Goal: Download file/media

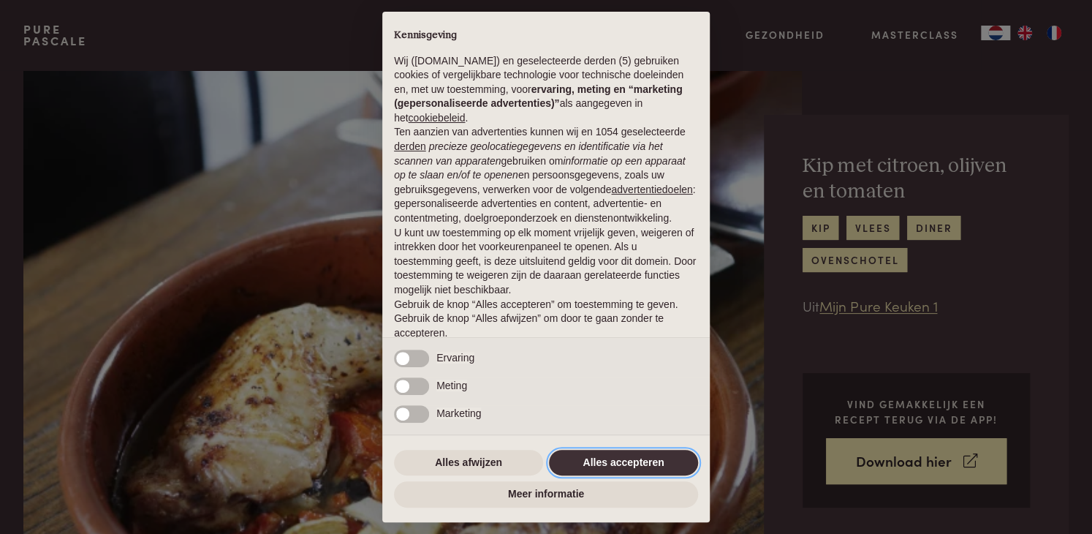
click at [653, 455] on button "Alles accepteren" at bounding box center [623, 463] width 149 height 26
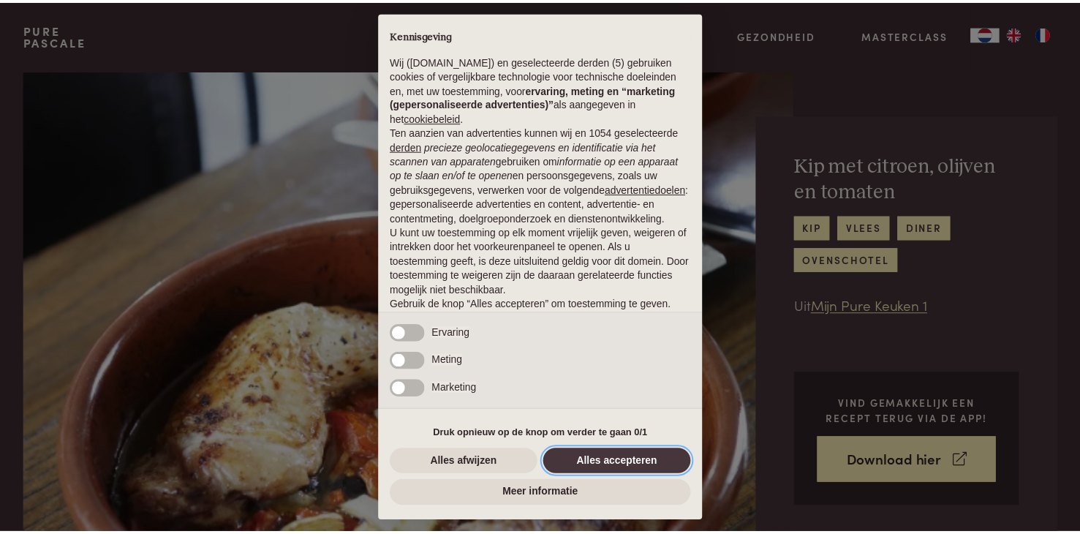
scroll to position [54, 0]
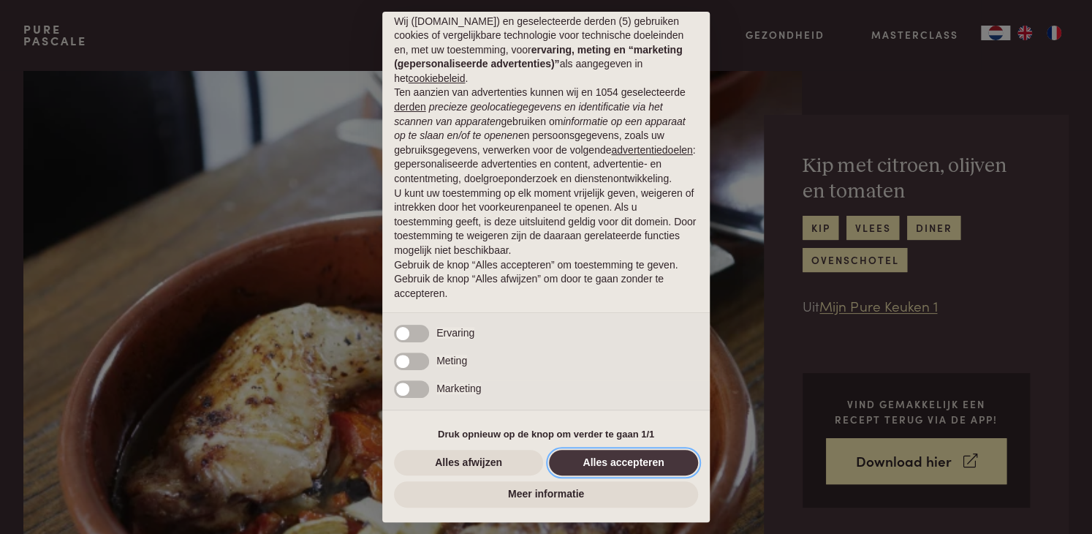
click at [623, 467] on button "Alles accepteren" at bounding box center [623, 463] width 149 height 26
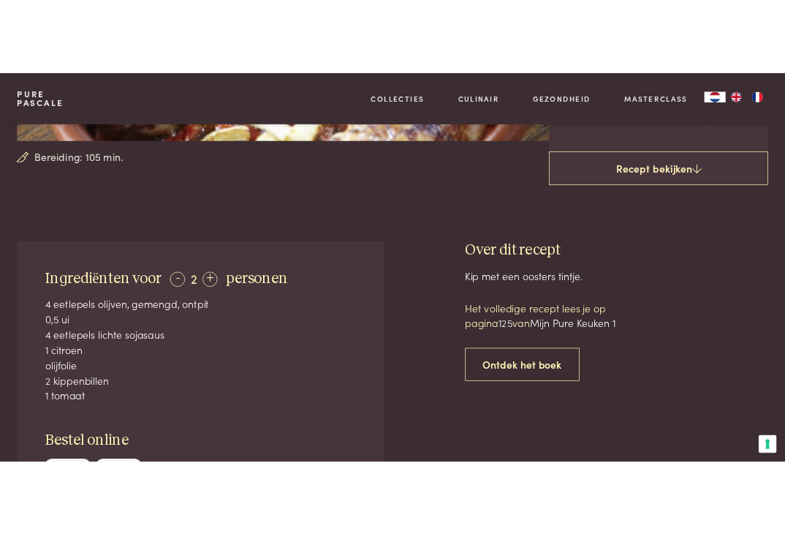
scroll to position [492, 0]
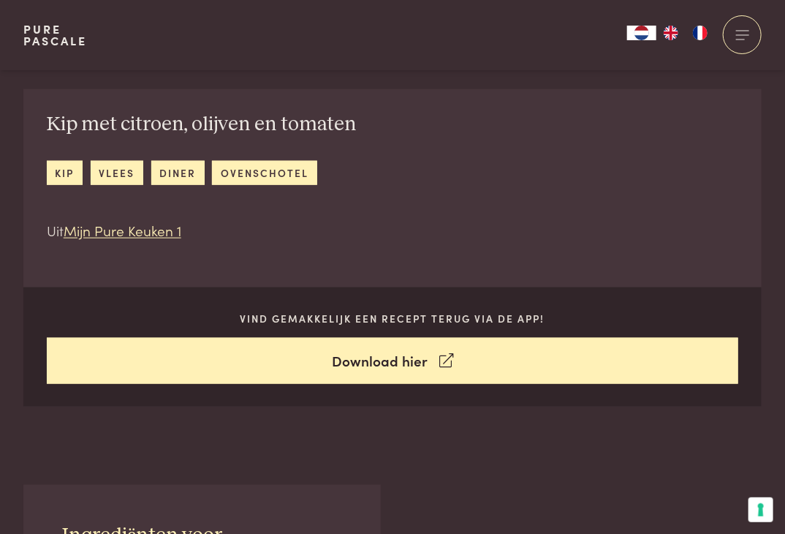
click at [498, 273] on div "Kip met citroen, olijven en tomaten kip vlees diner ovenschotel Uit Mijn Pure K…" at bounding box center [392, 248] width 738 height 318
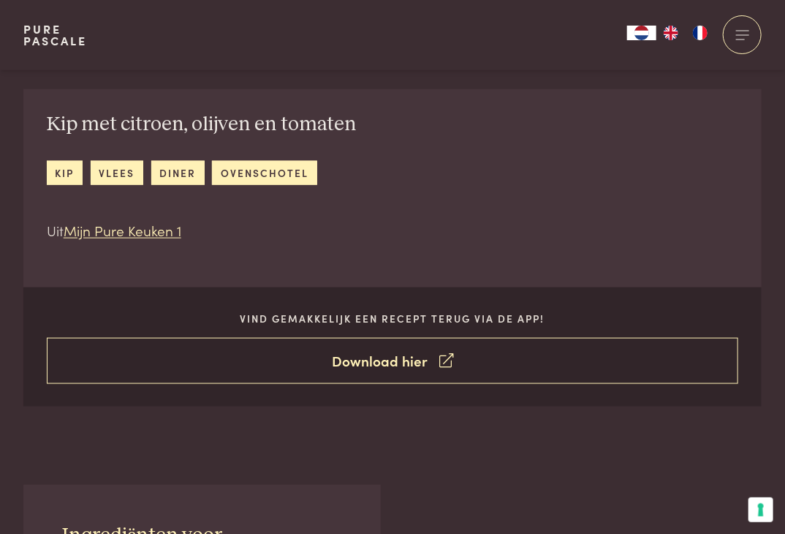
click at [713, 343] on link "Download hier" at bounding box center [393, 361] width 692 height 46
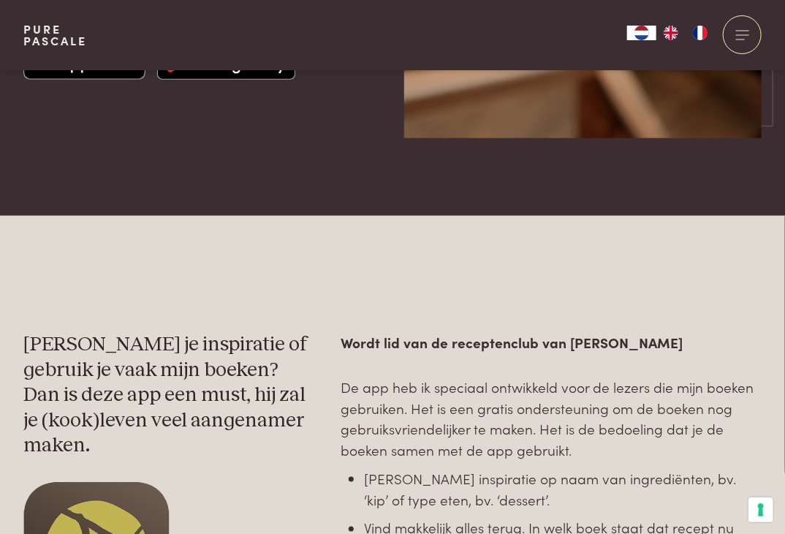
scroll to position [668, 0]
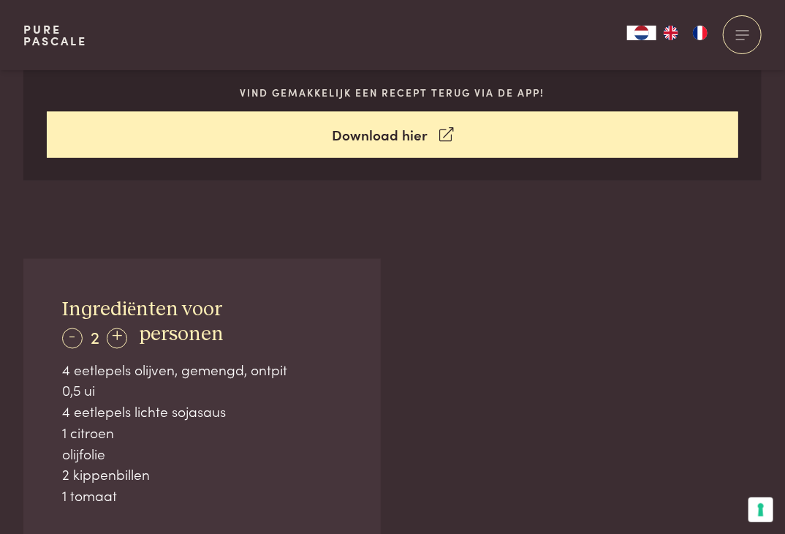
scroll to position [836, 0]
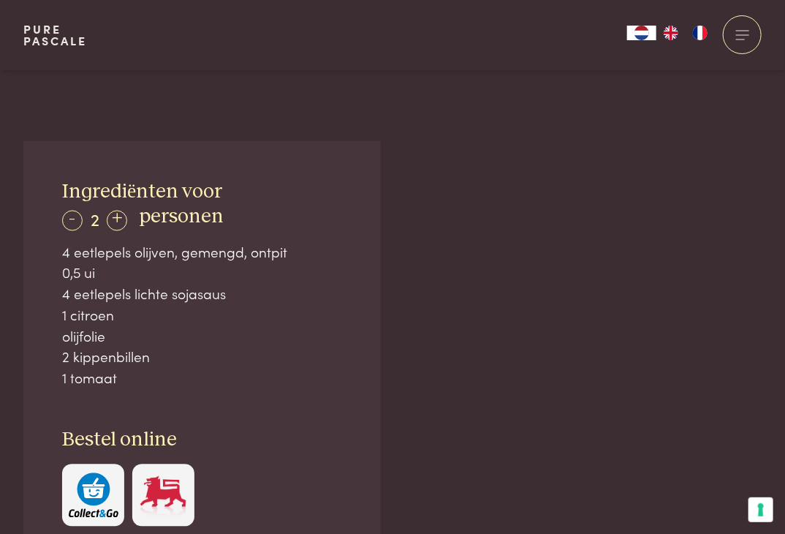
click at [675, 268] on div "Ingrediënten voor - 2 + personen 4 eetlepels olijven, gemengd, ontpit 0,5 ui 4 …" at bounding box center [392, 510] width 738 height 738
